Goal: Transaction & Acquisition: Purchase product/service

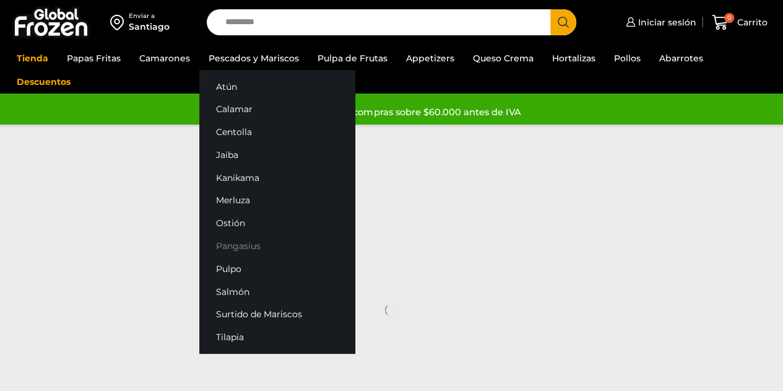
click at [231, 246] on link "Pangasius" at bounding box center [277, 246] width 156 height 23
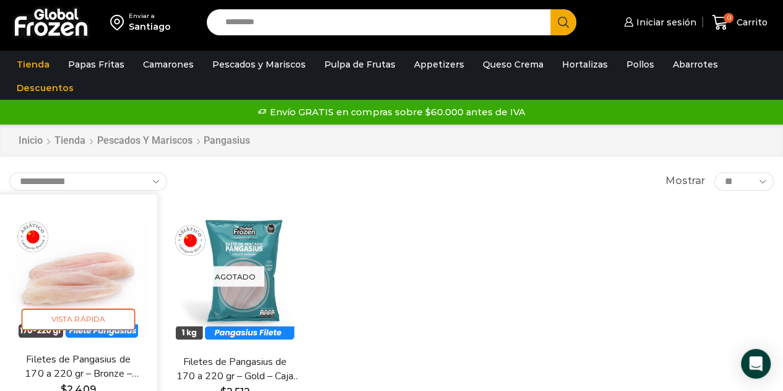
click at [102, 246] on img at bounding box center [78, 272] width 139 height 139
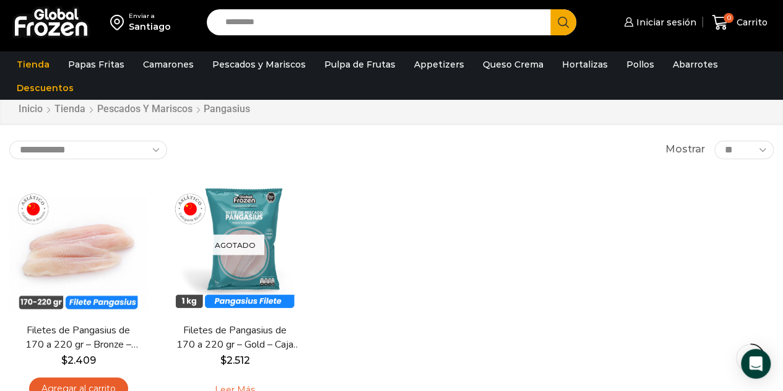
scroll to position [120, 0]
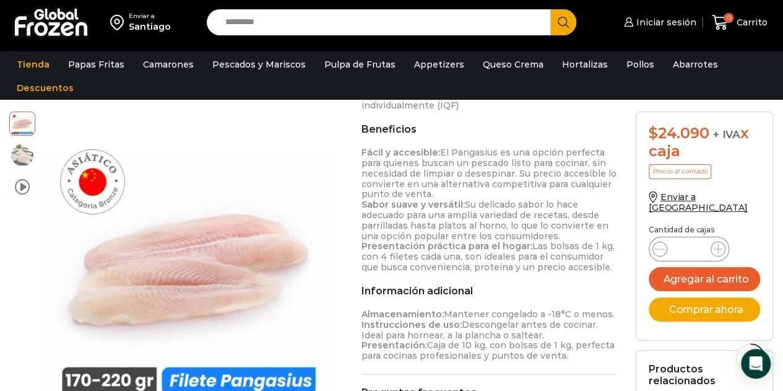
scroll to position [397, 0]
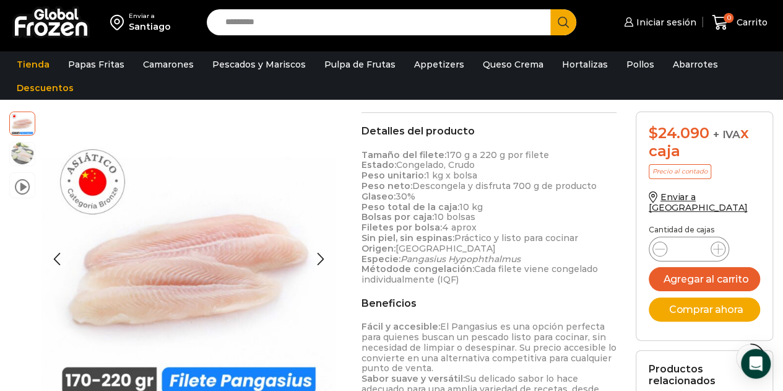
click at [23, 150] on img at bounding box center [22, 153] width 25 height 25
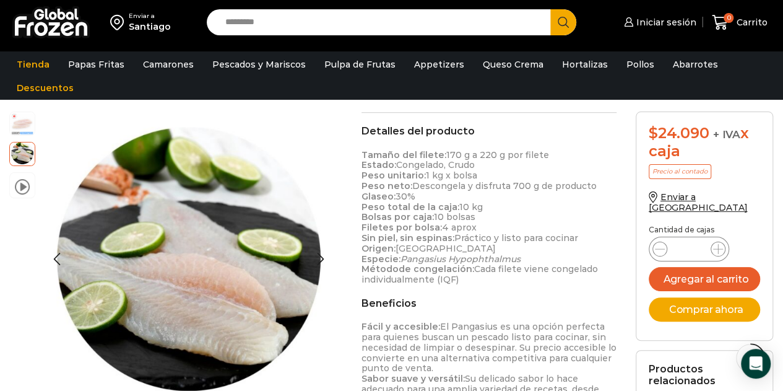
click at [27, 124] on img at bounding box center [22, 122] width 25 height 25
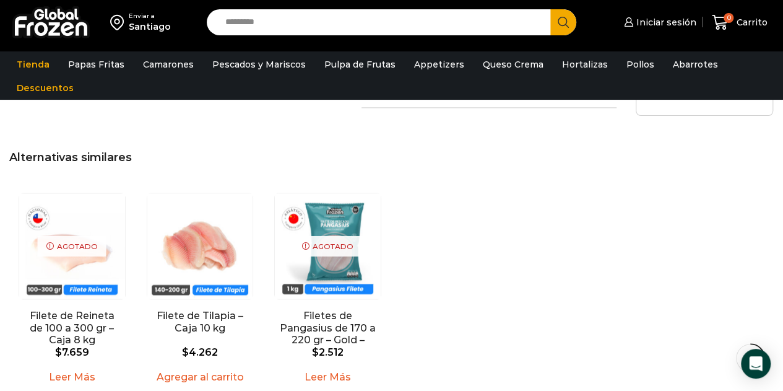
scroll to position [892, 0]
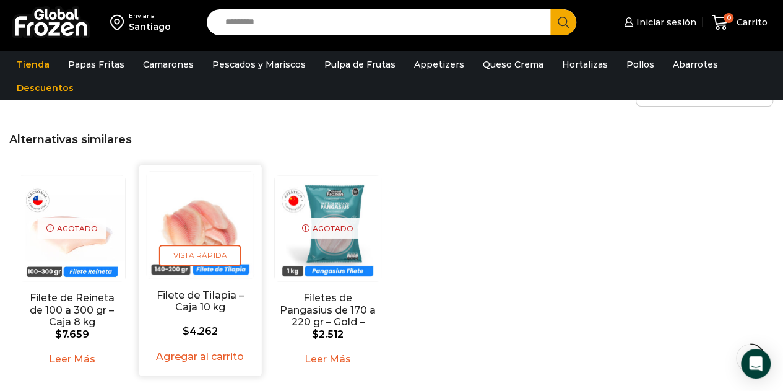
click at [166, 212] on img "2 / 3" at bounding box center [200, 224] width 106 height 106
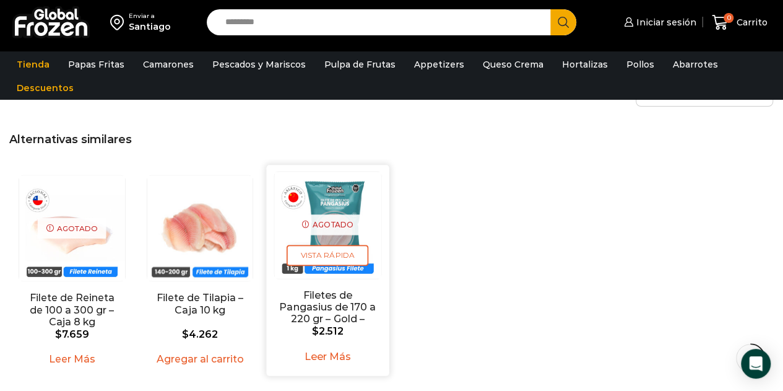
click at [337, 201] on img "3 / 3" at bounding box center [328, 224] width 106 height 106
click at [360, 193] on img "3 / 3" at bounding box center [328, 224] width 106 height 106
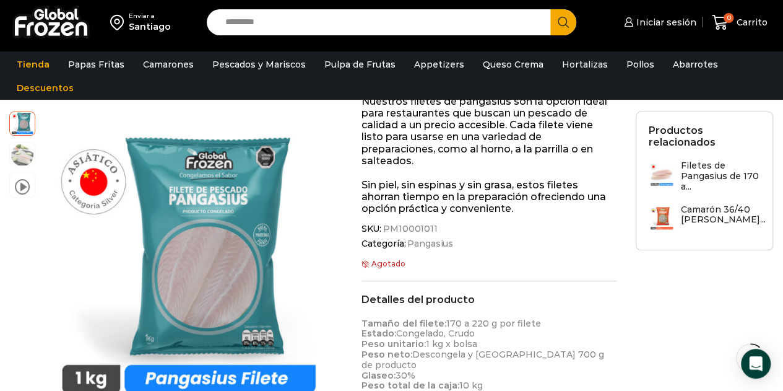
scroll to position [139, 0]
